Goal: Task Accomplishment & Management: Complete application form

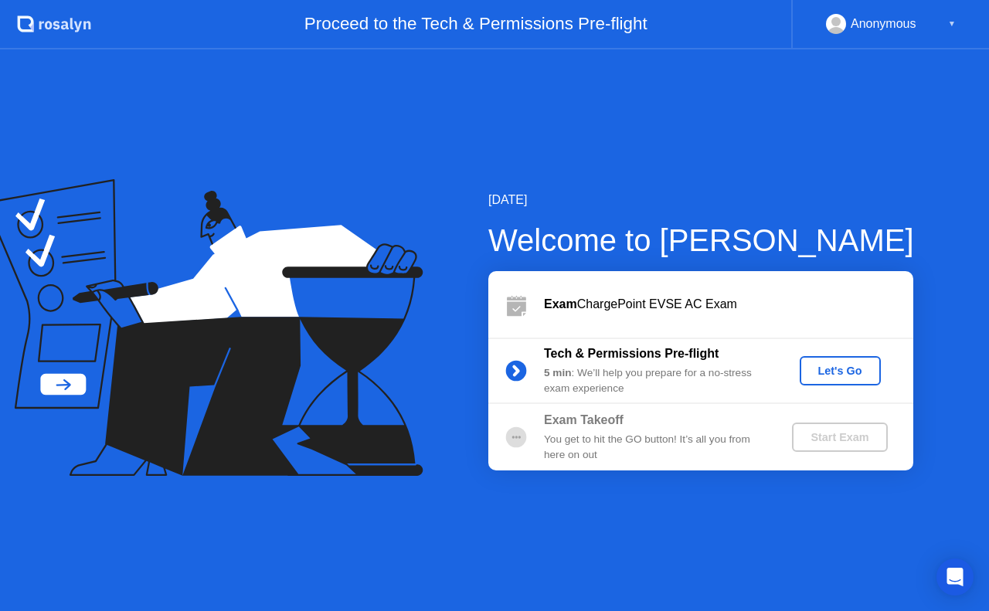
click at [847, 366] on div "Let's Go" at bounding box center [840, 371] width 69 height 12
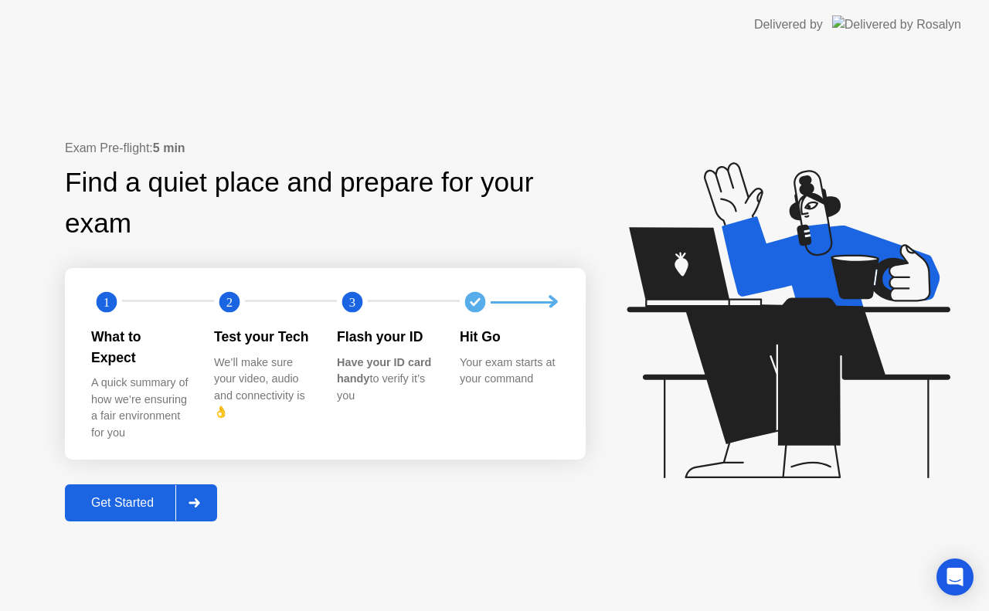
click at [115, 496] on div "Get Started" at bounding box center [123, 503] width 106 height 14
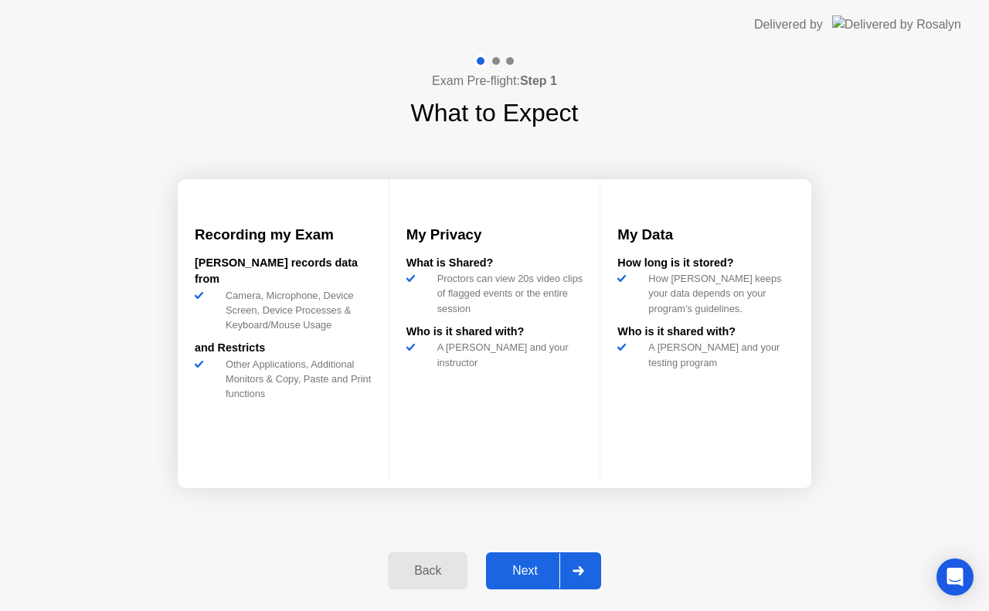
click at [529, 564] on div "Next" at bounding box center [525, 571] width 69 height 14
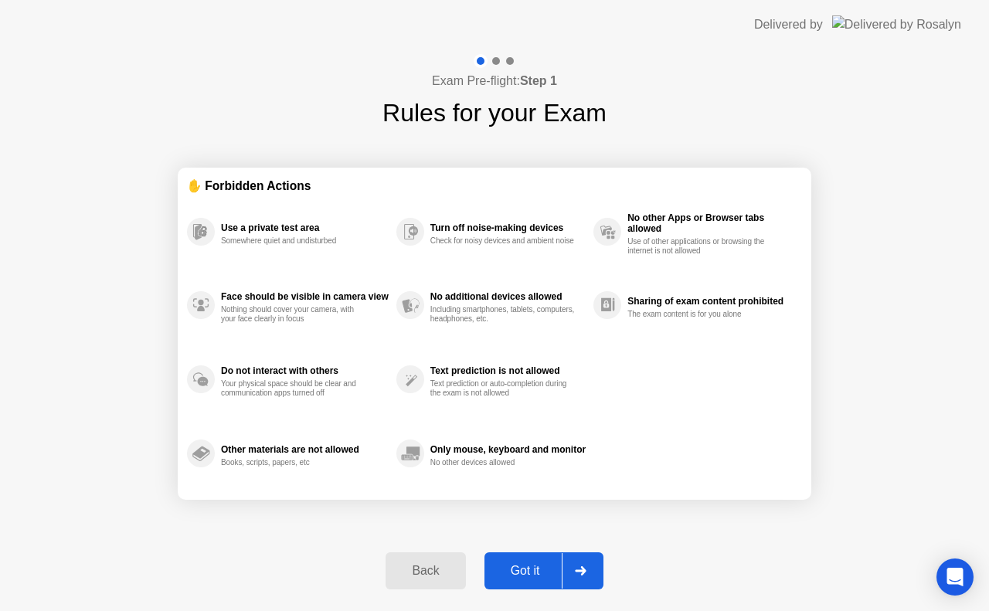
click at [526, 575] on div "Got it" at bounding box center [525, 571] width 73 height 14
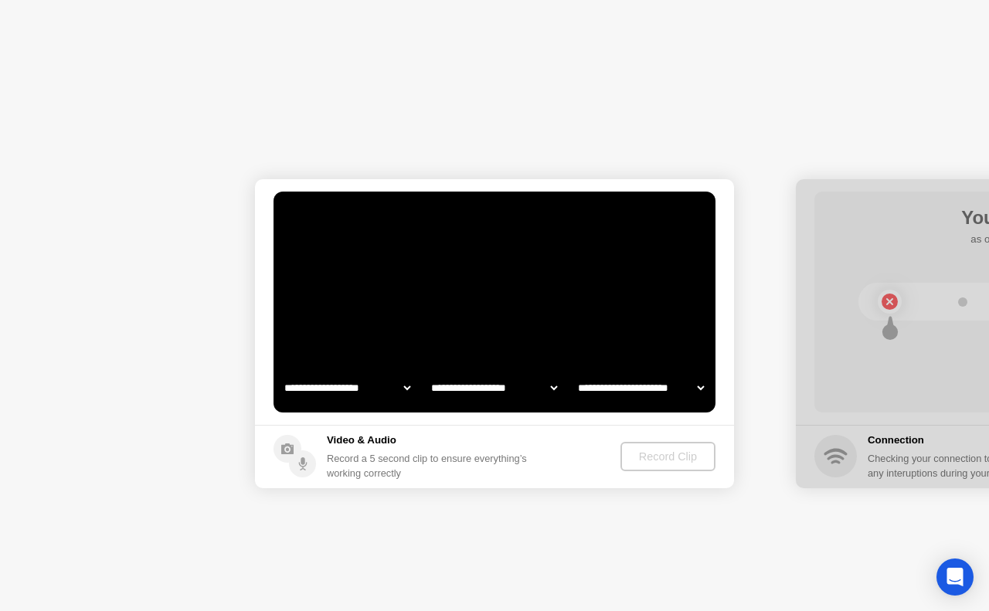
select select "**********"
select select "*******"
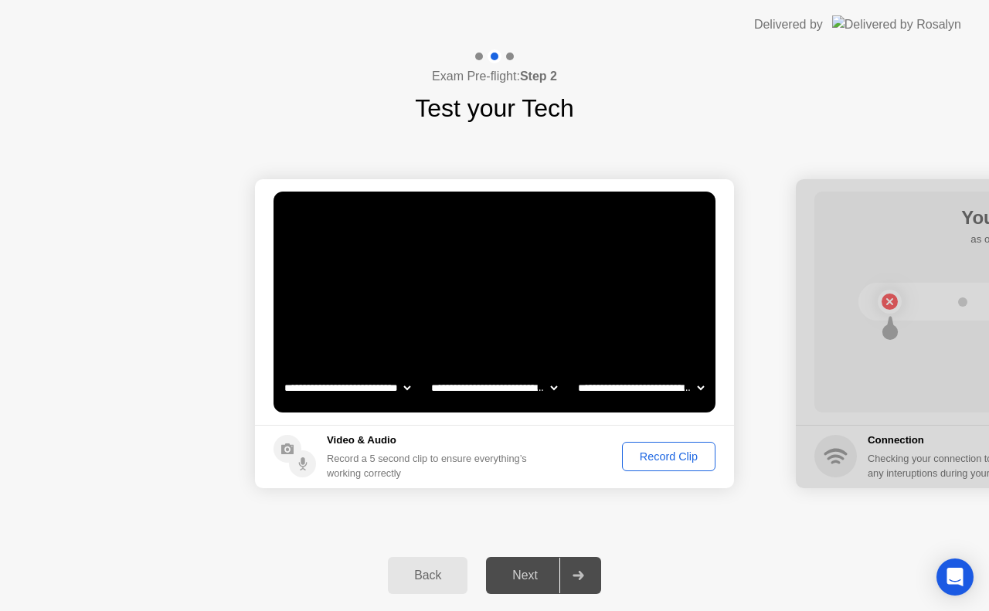
click at [674, 456] on div "Record Clip" at bounding box center [669, 457] width 83 height 12
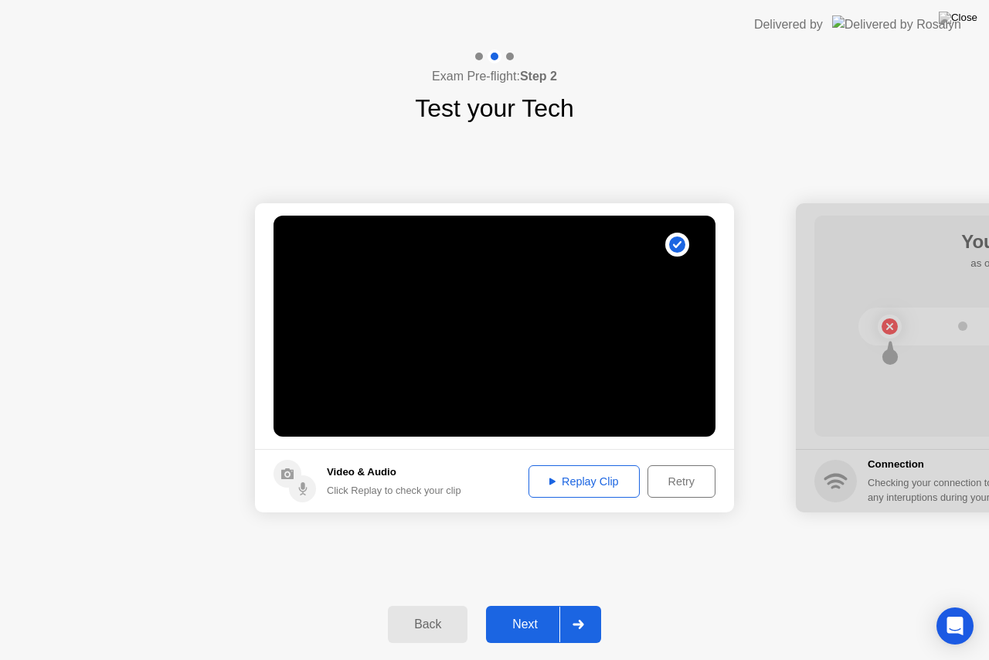
click at [532, 611] on div "Next" at bounding box center [525, 625] width 69 height 14
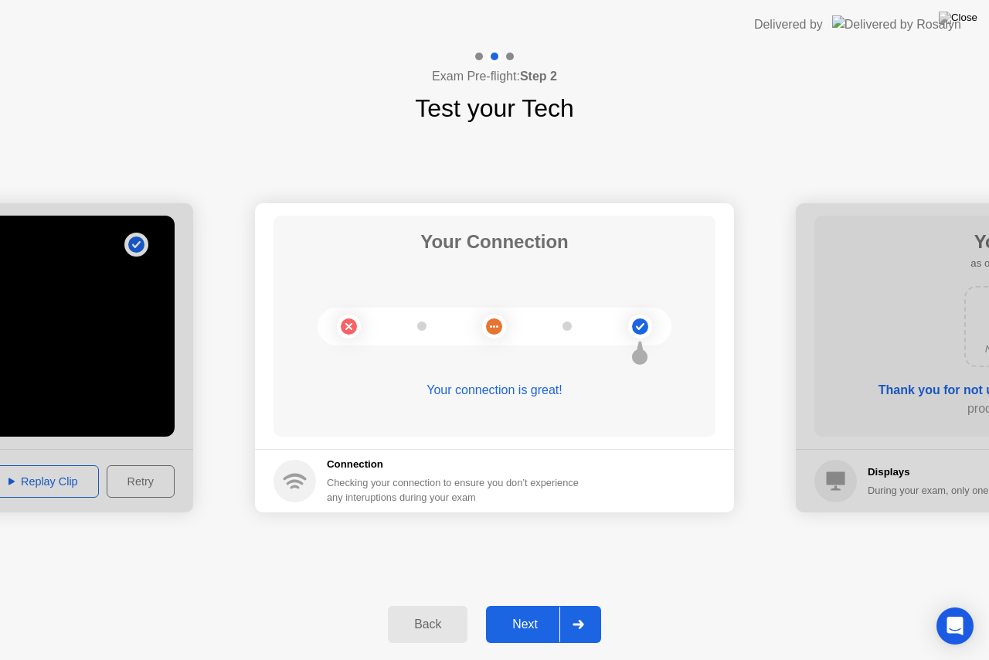
click at [535, 611] on div "Next" at bounding box center [525, 625] width 69 height 14
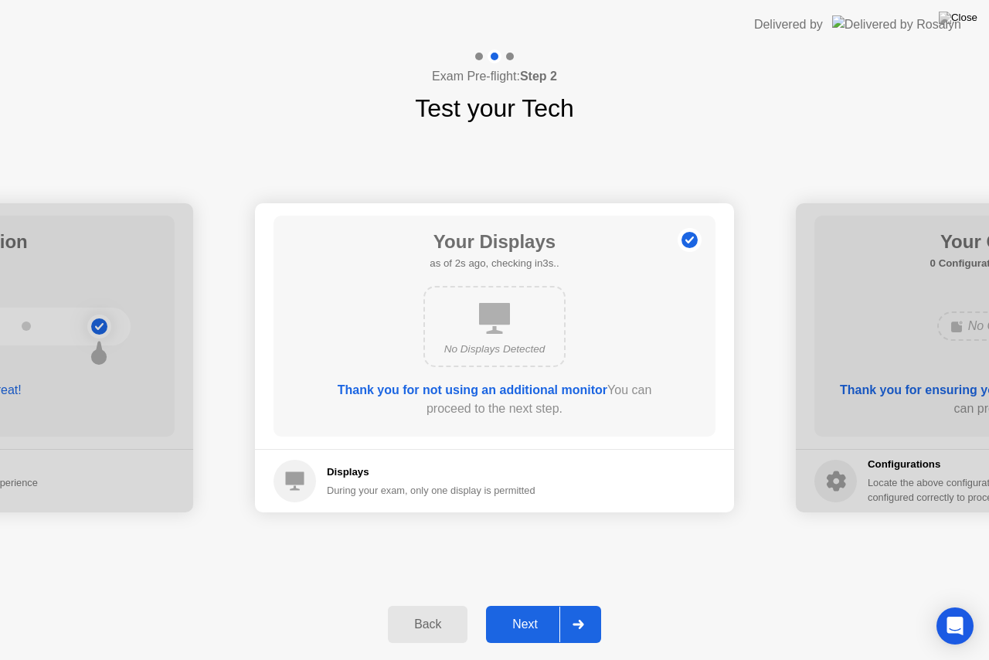
click at [535, 611] on div "Next" at bounding box center [525, 625] width 69 height 14
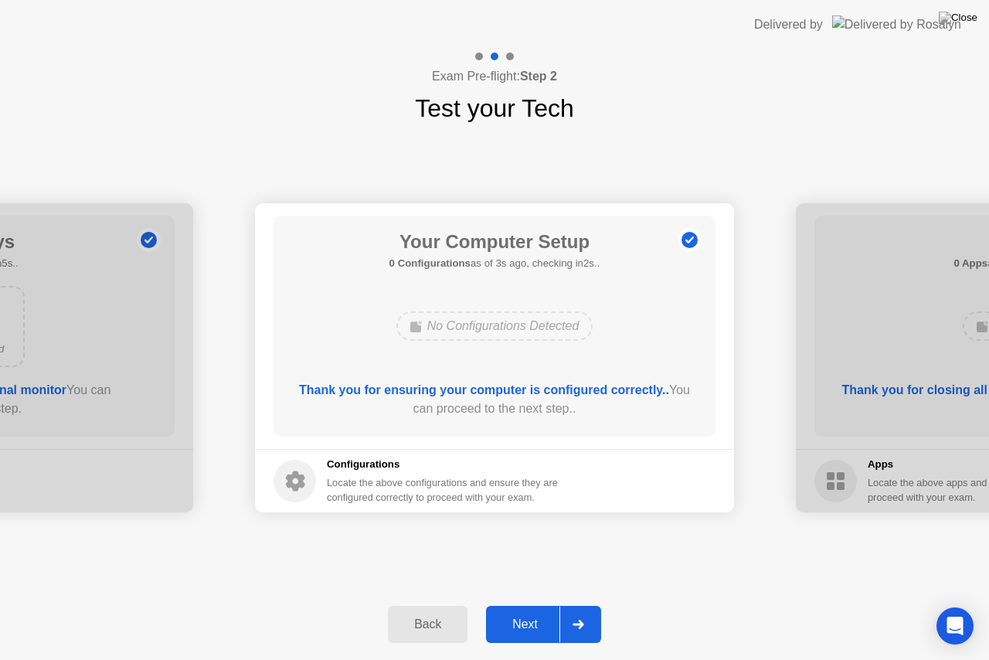
click at [535, 611] on div "Next" at bounding box center [525, 625] width 69 height 14
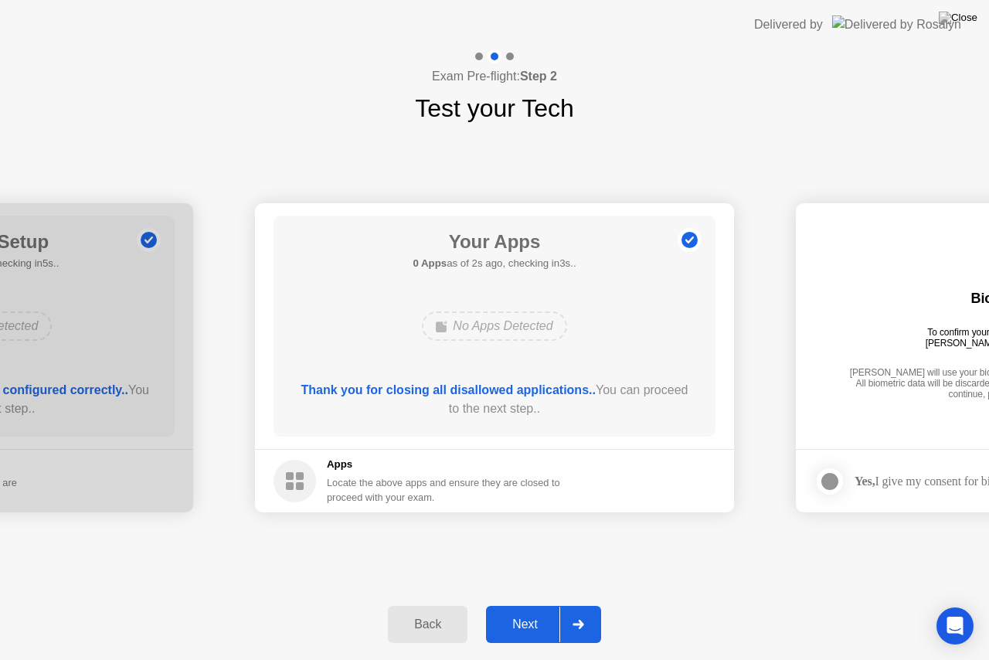
click at [537, 611] on div "Next" at bounding box center [525, 625] width 69 height 14
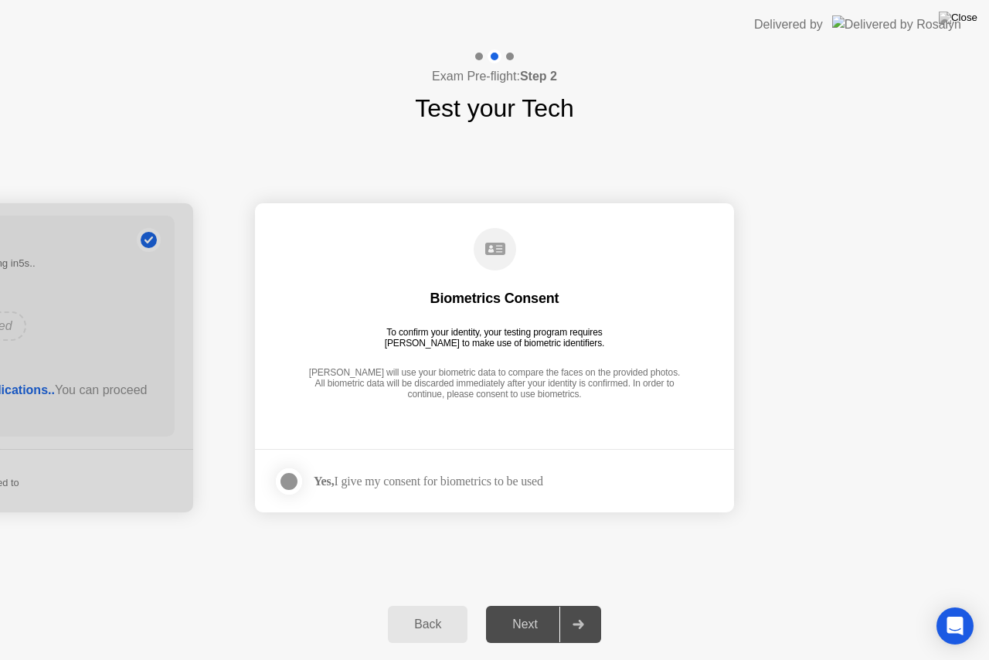
click at [287, 478] on div at bounding box center [289, 481] width 19 height 19
click at [548, 611] on div "Next" at bounding box center [525, 625] width 69 height 14
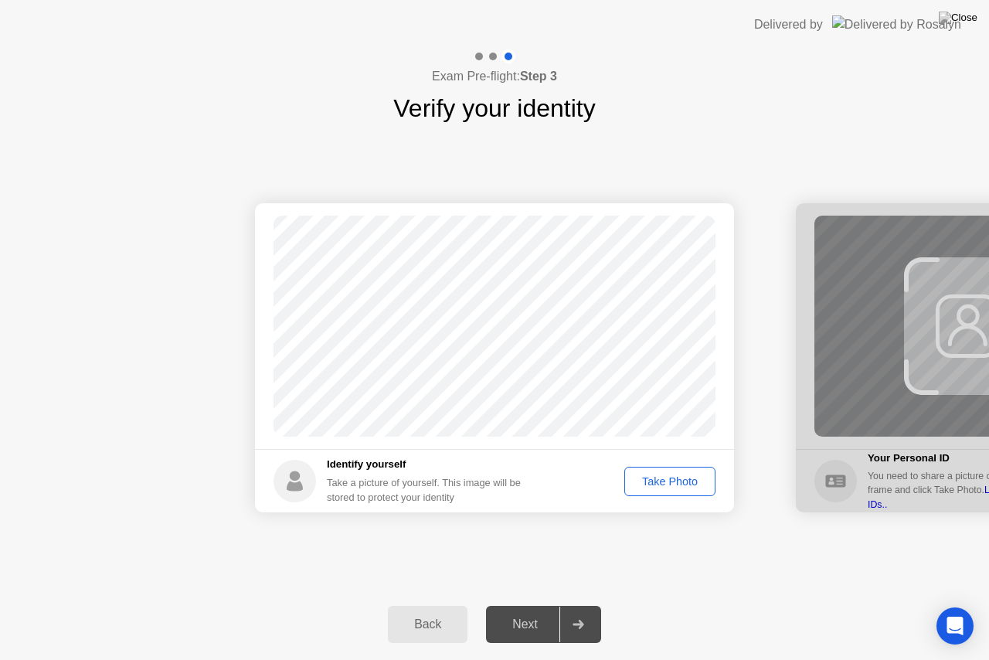
click at [669, 481] on div "Take Photo" at bounding box center [670, 481] width 80 height 12
click at [539, 611] on div "Next" at bounding box center [525, 625] width 69 height 14
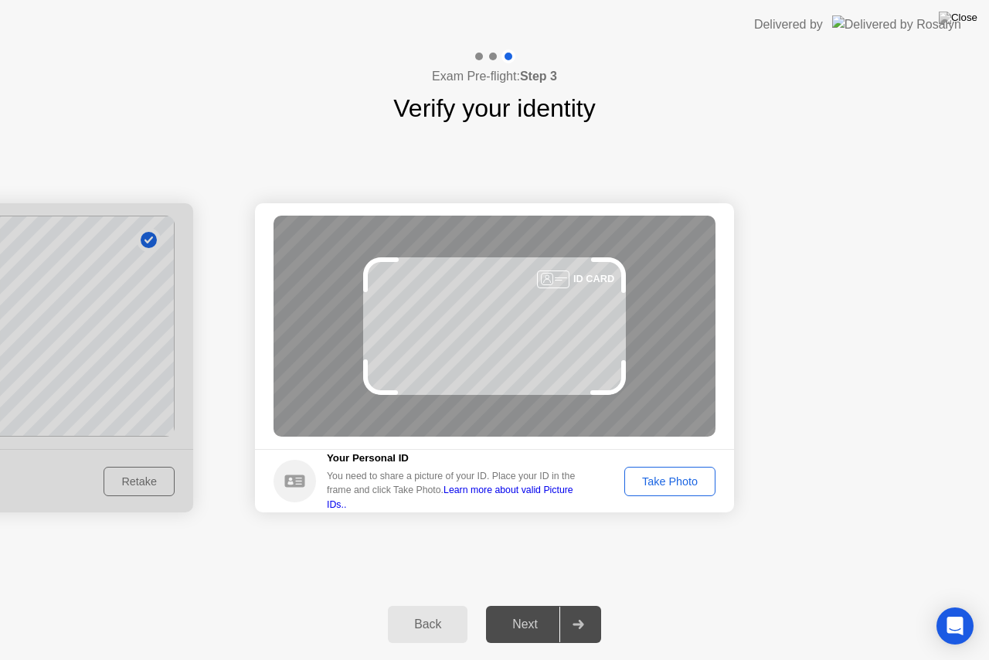
click at [684, 477] on div "Take Photo" at bounding box center [670, 481] width 80 height 12
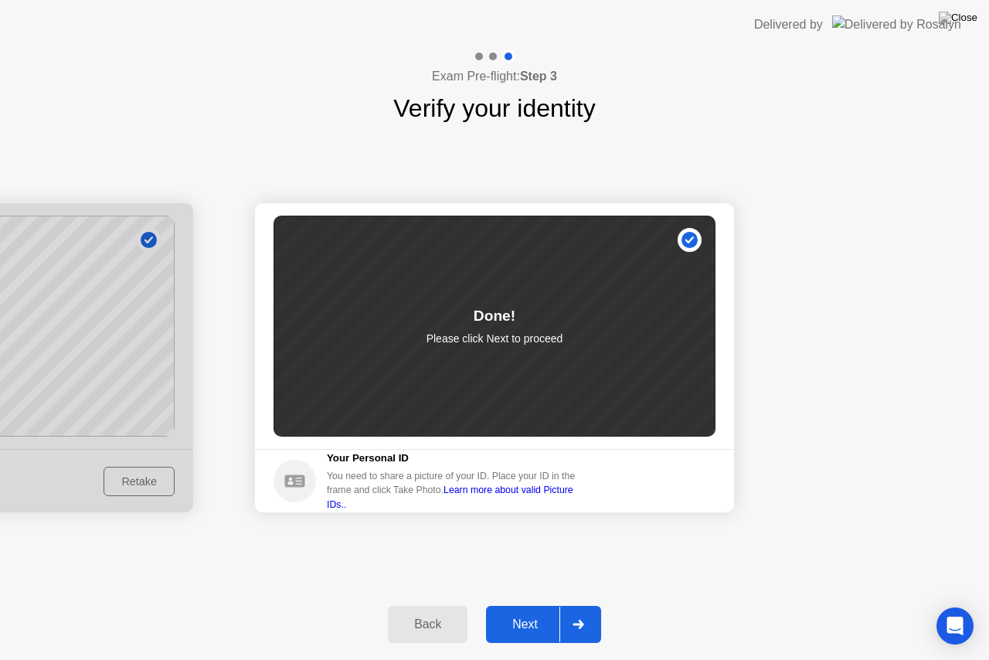
click at [524, 611] on div "Next" at bounding box center [525, 625] width 69 height 14
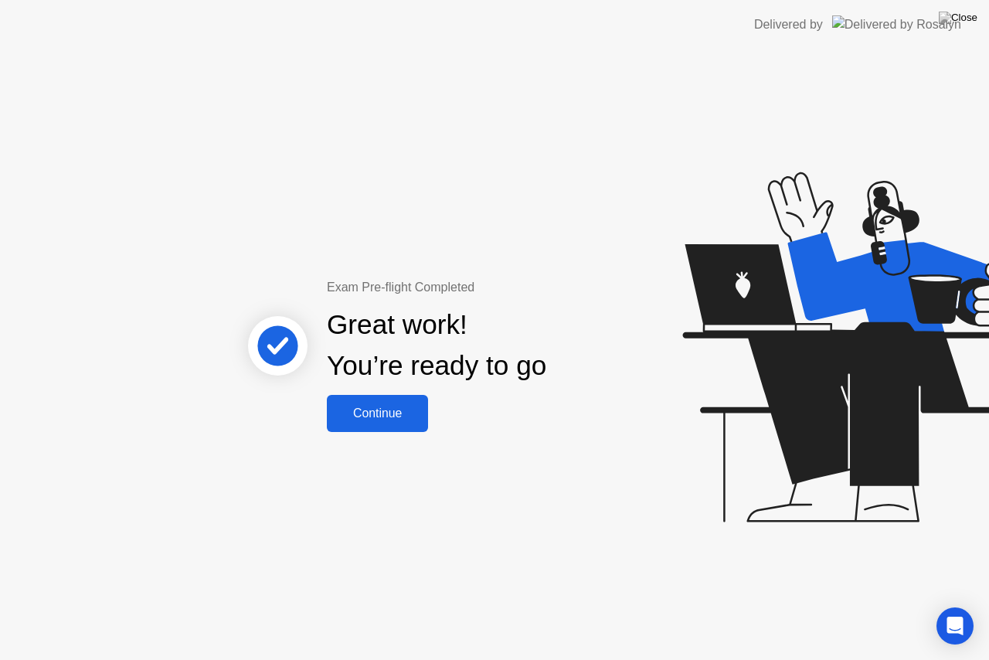
click at [396, 420] on div "Continue" at bounding box center [378, 414] width 92 height 14
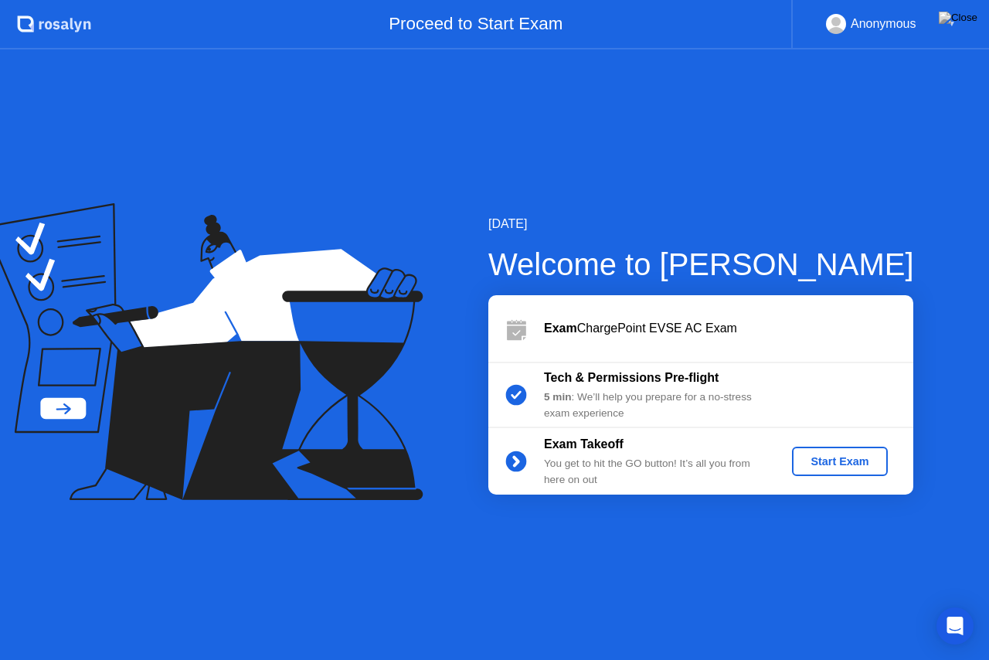
click at [850, 463] on div "Start Exam" at bounding box center [839, 461] width 83 height 12
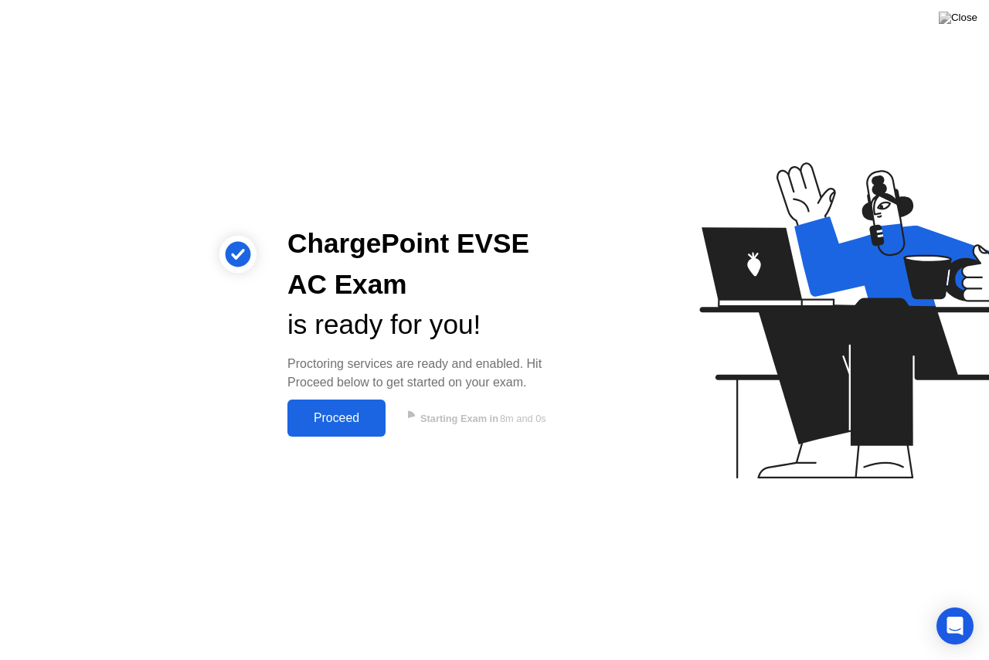
click at [363, 420] on div "Proceed" at bounding box center [336, 418] width 89 height 14
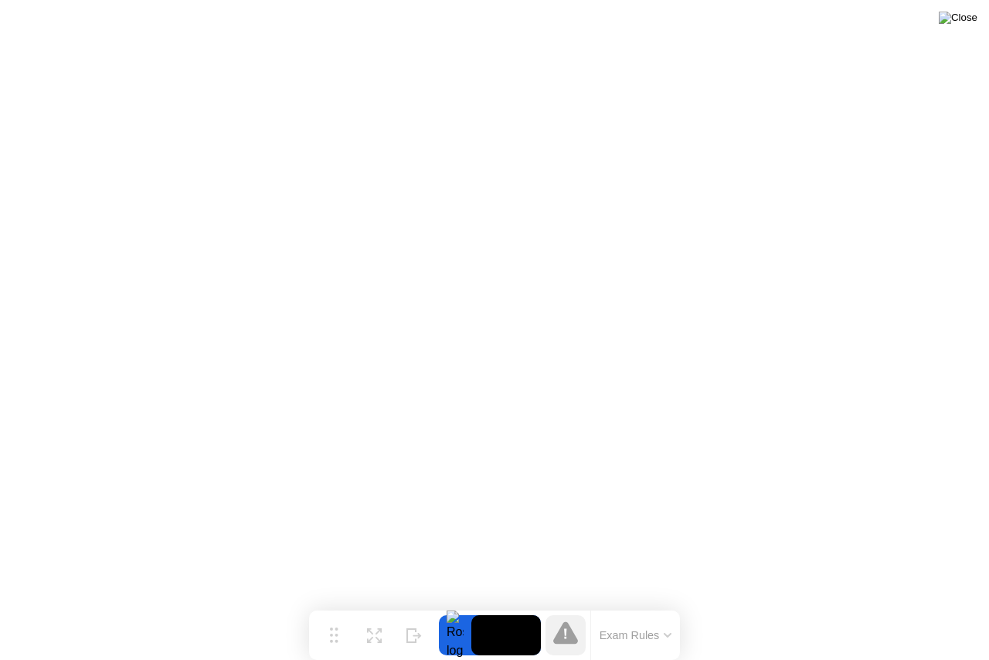
click at [971, 22] on img at bounding box center [958, 18] width 39 height 12
